Goal: Information Seeking & Learning: Check status

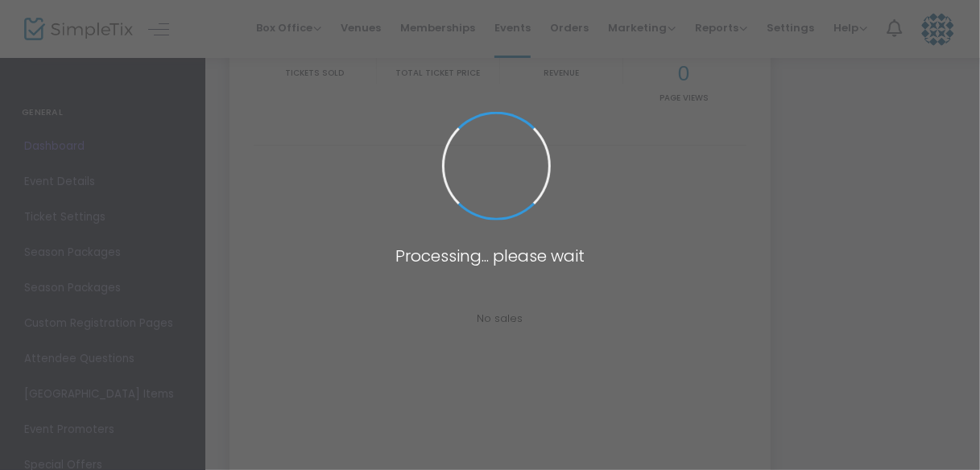
type input "[URL][DOMAIN_NAME]"
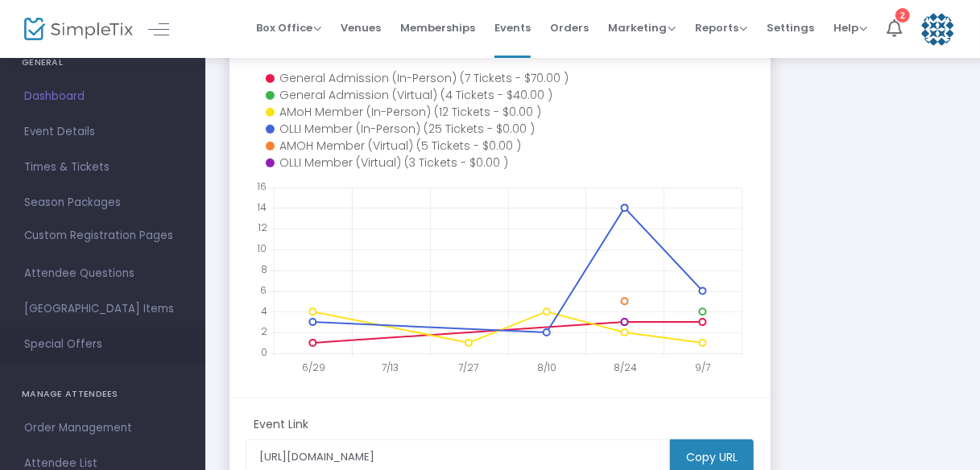
scroll to position [129, 0]
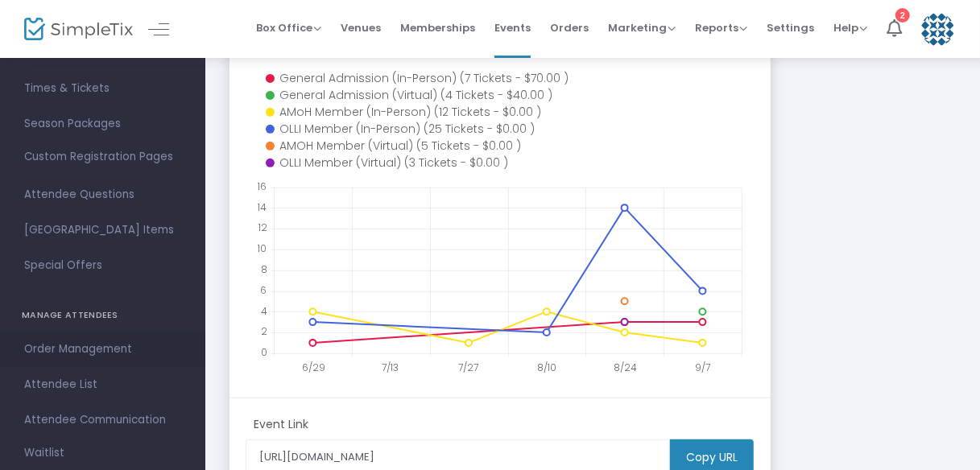
click at [93, 346] on span "Order Management" at bounding box center [102, 349] width 157 height 21
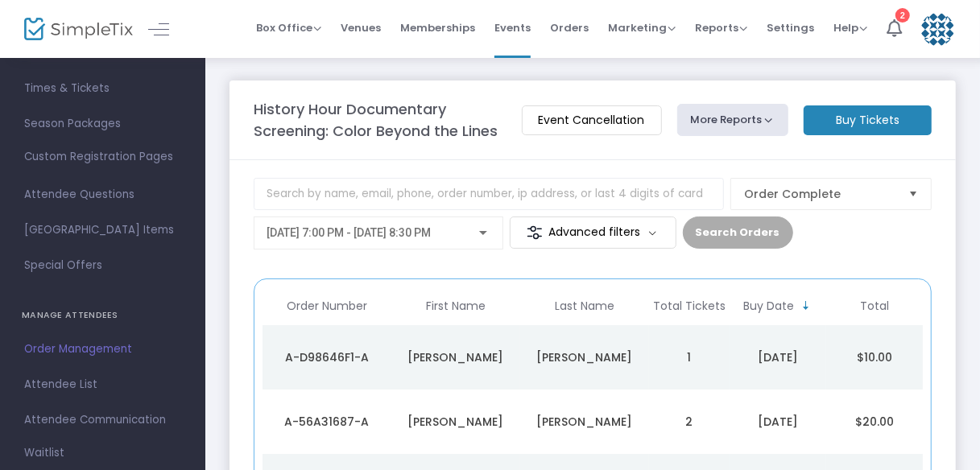
click at [757, 117] on button "More Reports" at bounding box center [732, 120] width 111 height 32
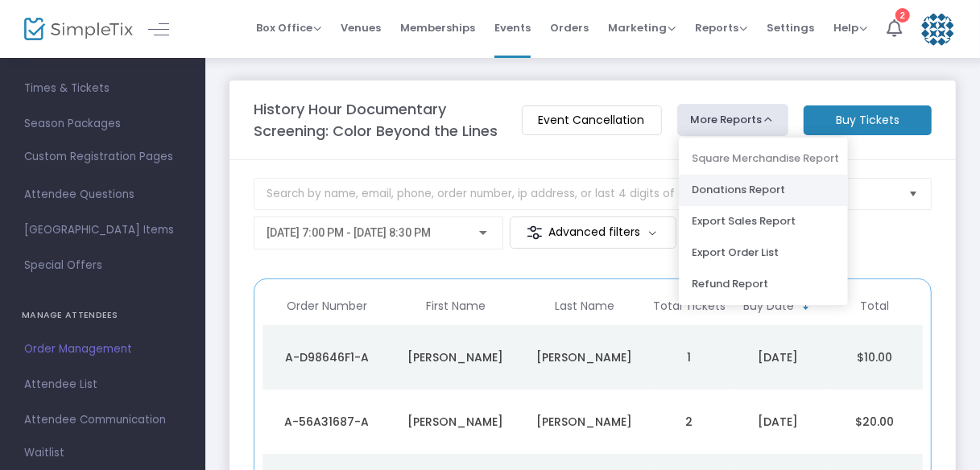
click at [763, 185] on li "Donations Report" at bounding box center [763, 190] width 169 height 31
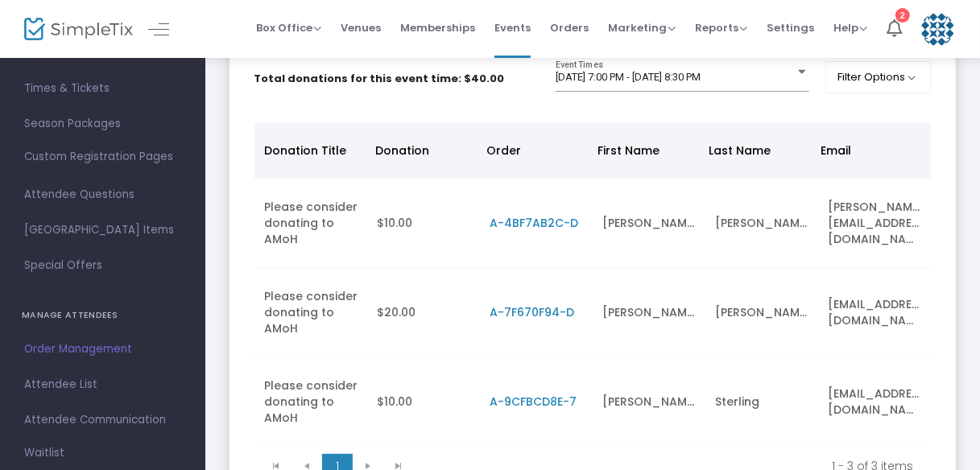
scroll to position [252, 0]
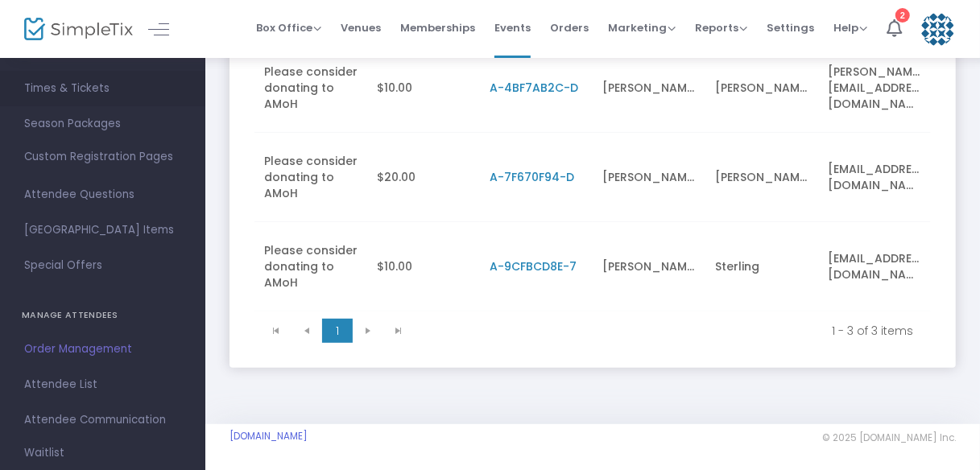
click at [89, 83] on span "Times & Tickets" at bounding box center [102, 88] width 157 height 21
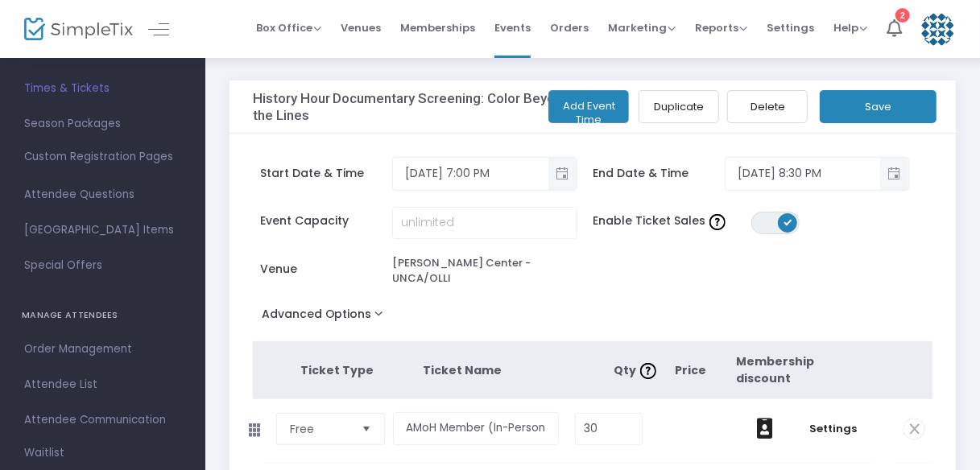
click at [101, 26] on img at bounding box center [78, 29] width 109 height 23
